Goal: Navigation & Orientation: Find specific page/section

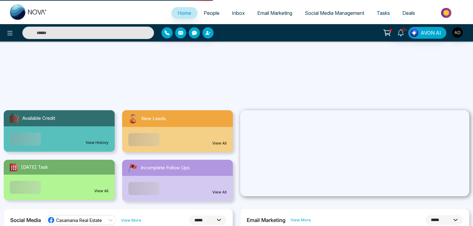
select select "*"
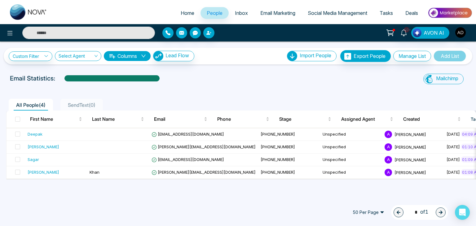
click at [187, 10] on span "Home" at bounding box center [188, 13] width 14 height 6
select select "*"
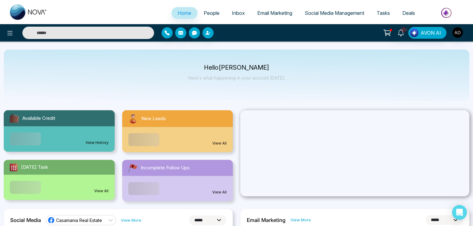
click at [315, 10] on span "Social Media Management" at bounding box center [334, 13] width 59 height 6
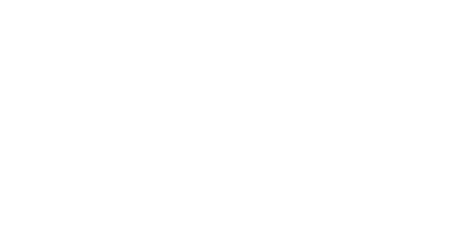
click at [390, 17] on body at bounding box center [238, 113] width 476 height 226
click at [399, 50] on body at bounding box center [238, 113] width 476 height 226
click at [386, 35] on body at bounding box center [238, 113] width 476 height 226
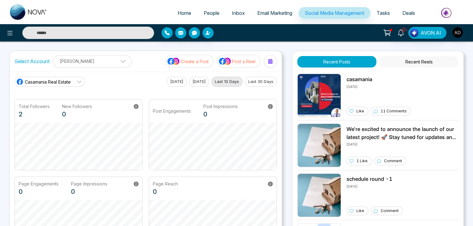
click at [197, 16] on link "People" at bounding box center [211, 13] width 28 height 12
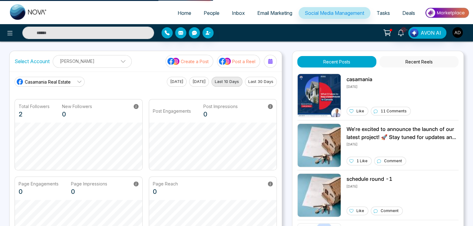
click at [185, 15] on span "Home" at bounding box center [185, 13] width 14 height 6
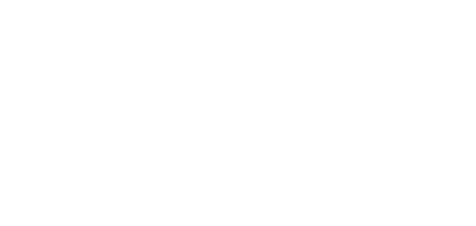
select select "*"
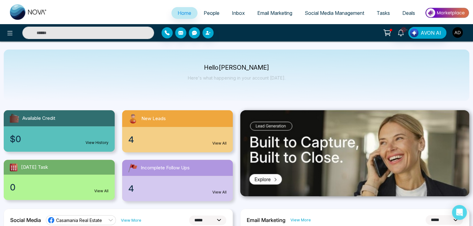
click at [459, 33] on img "button" at bounding box center [457, 32] width 11 height 11
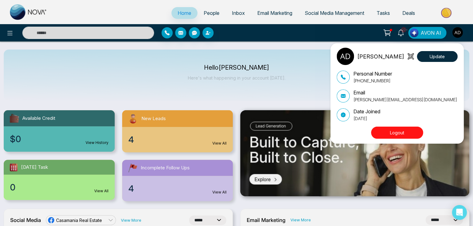
click at [204, 14] on div "[PERSON_NAME] Update Personal Number [PHONE_NUMBER] Email [PERSON_NAME][EMAIL_A…" at bounding box center [236, 113] width 473 height 226
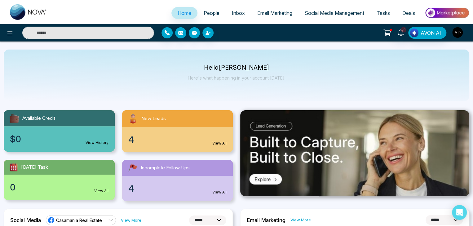
click at [460, 29] on img "button" at bounding box center [457, 32] width 11 height 11
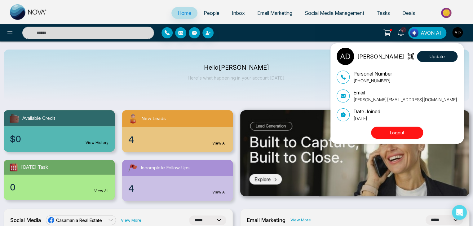
click at [214, 48] on div "[PERSON_NAME] Update Personal Number [PHONE_NUMBER] Email [PERSON_NAME][EMAIL_A…" at bounding box center [236, 113] width 473 height 226
